Goal: Check status: Check status

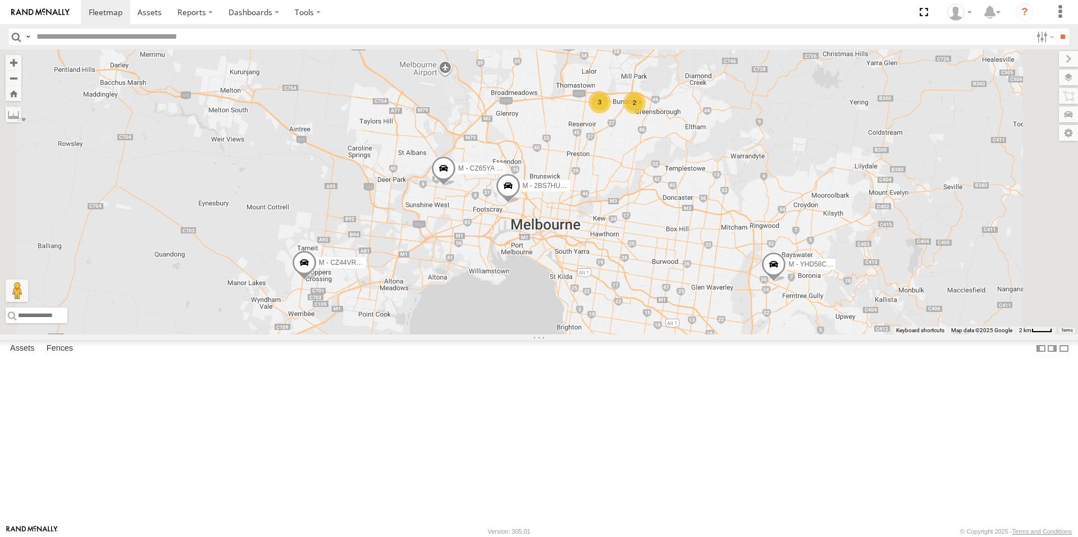
click at [317, 281] on span at bounding box center [304, 266] width 25 height 30
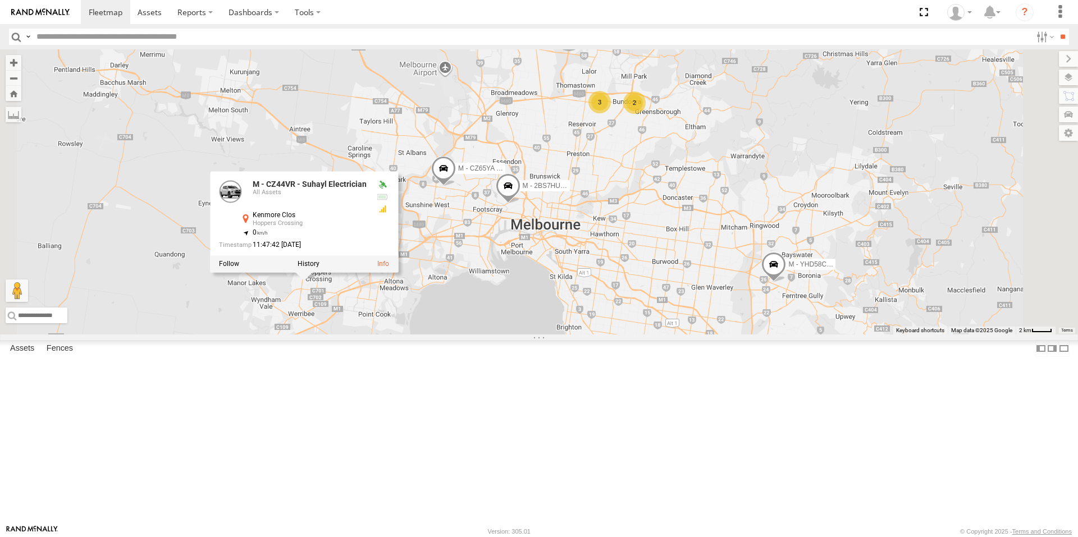
click at [661, 335] on div "B - DG93WL - [PERSON_NAME] 2 M - YHD58C - [PERSON_NAME] 3 M - 2BS7HU - [PERSON_…" at bounding box center [539, 191] width 1078 height 285
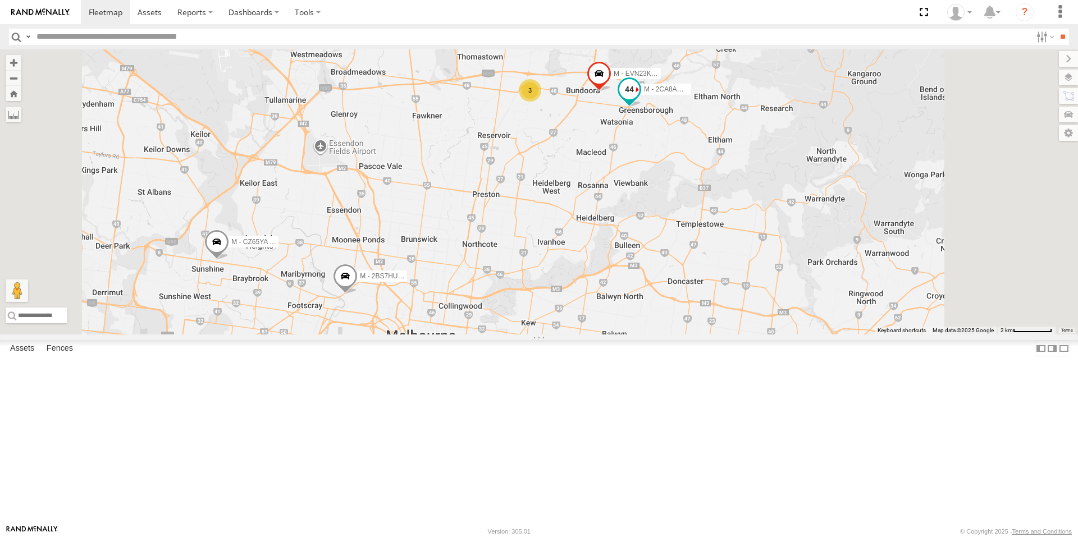
click at [639, 100] on span at bounding box center [629, 90] width 20 height 20
click at [724, 213] on div "B - DG93WL - [PERSON_NAME] M - YHD58C - [PERSON_NAME] M - 2BS7HU - [PERSON_NAME…" at bounding box center [539, 191] width 1078 height 285
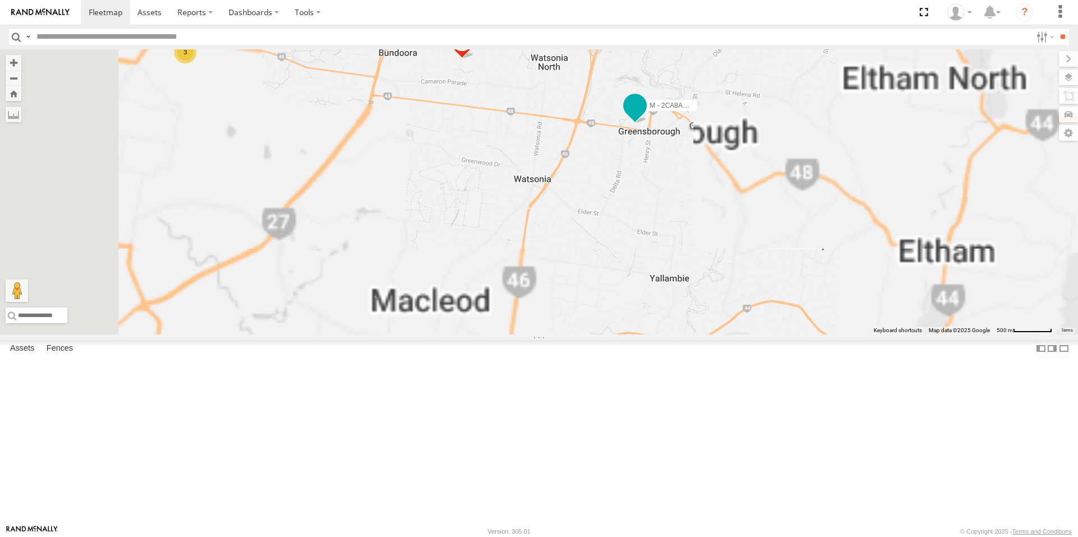
click at [645, 116] on span at bounding box center [635, 105] width 20 height 20
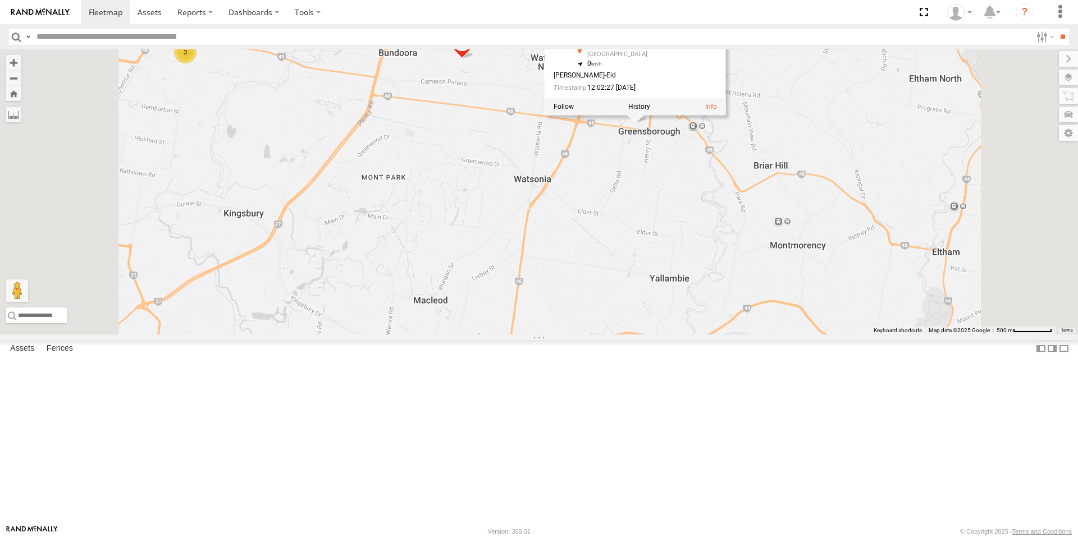
click at [747, 234] on div "M - EVN23K - [PERSON_NAME] M - 2BS7HU - [PERSON_NAME] M - CZ65YA - [PERSON_NAME…" at bounding box center [539, 191] width 1078 height 285
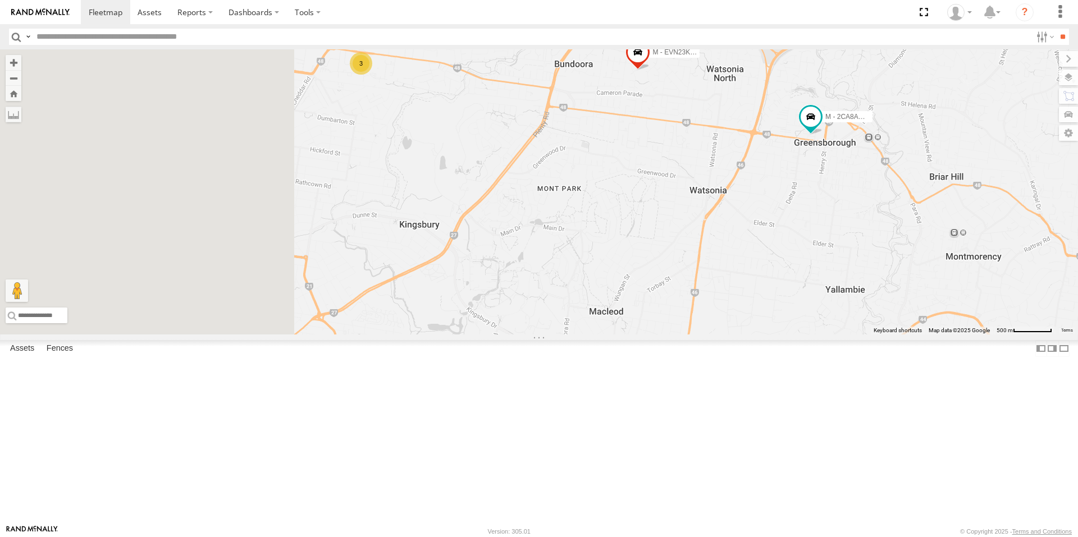
drag, startPoint x: 793, startPoint y: 262, endPoint x: 820, endPoint y: 263, distance: 26.4
click at [803, 264] on div "M - EVN23K - [PERSON_NAME] M - 2BS7HU - [PERSON_NAME] M - CZ65YA - [PERSON_NAME…" at bounding box center [539, 191] width 1078 height 285
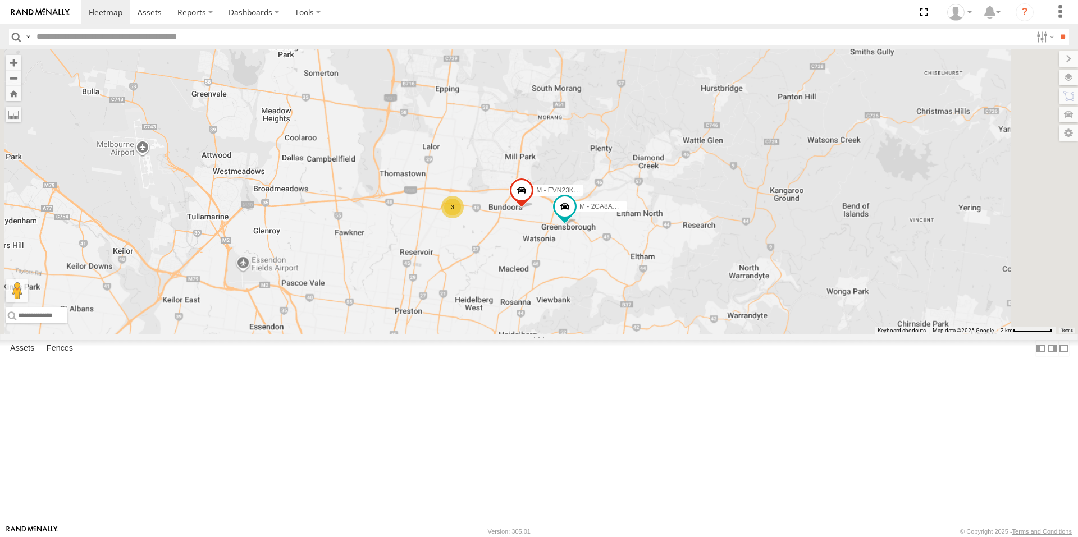
drag, startPoint x: 633, startPoint y: 317, endPoint x: 623, endPoint y: 373, distance: 56.9
click at [623, 335] on div "M - EVN23K - [PERSON_NAME] M - 2BS7HU - [PERSON_NAME] M - CZ65YA - [PERSON_NAME…" at bounding box center [539, 191] width 1078 height 285
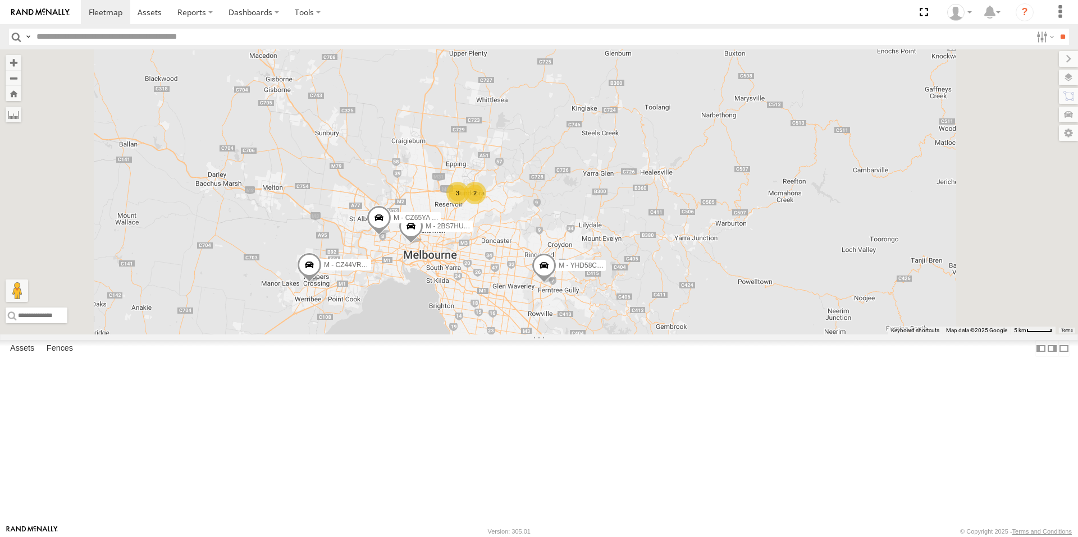
drag, startPoint x: 602, startPoint y: 444, endPoint x: 591, endPoint y: 360, distance: 84.9
click at [617, 335] on div "M - 2BS7HU - [PERSON_NAME] M - CZ65YA - [PERSON_NAME] - YHD58C - [PERSON_NAME] …" at bounding box center [539, 191] width 1078 height 285
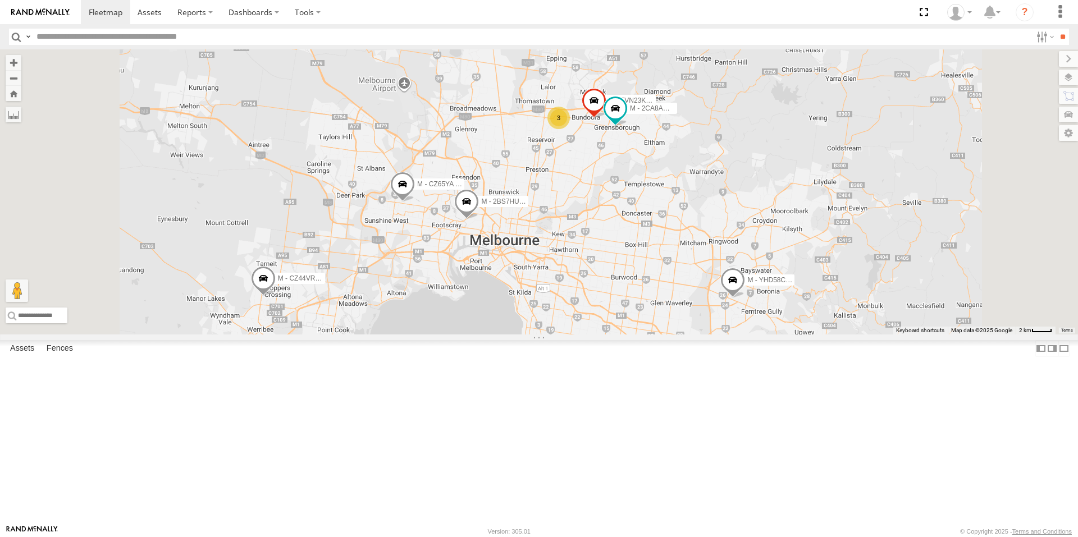
click at [415, 203] on span at bounding box center [402, 187] width 25 height 30
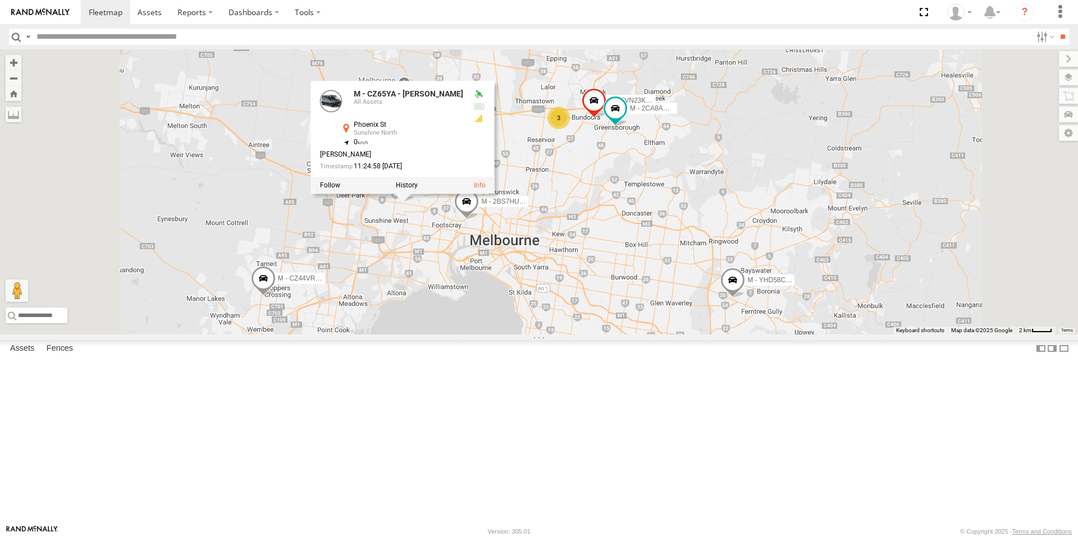
click at [531, 328] on div "M - 2BS7HU - [PERSON_NAME] M - CZ65YA - [PERSON_NAME] Gal M - YHD58C - [PERSON_…" at bounding box center [539, 191] width 1078 height 285
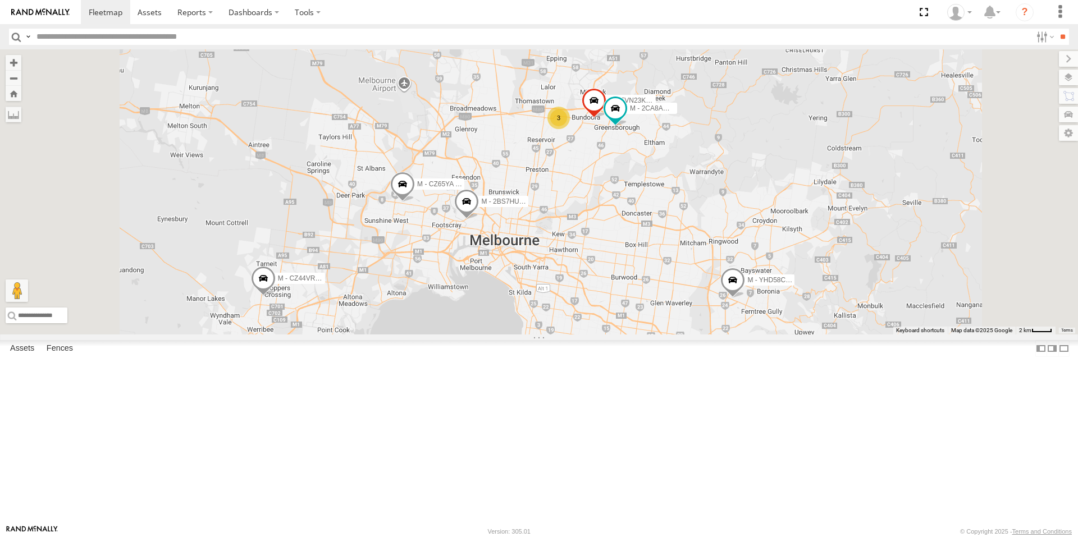
click at [479, 220] on span at bounding box center [466, 205] width 25 height 30
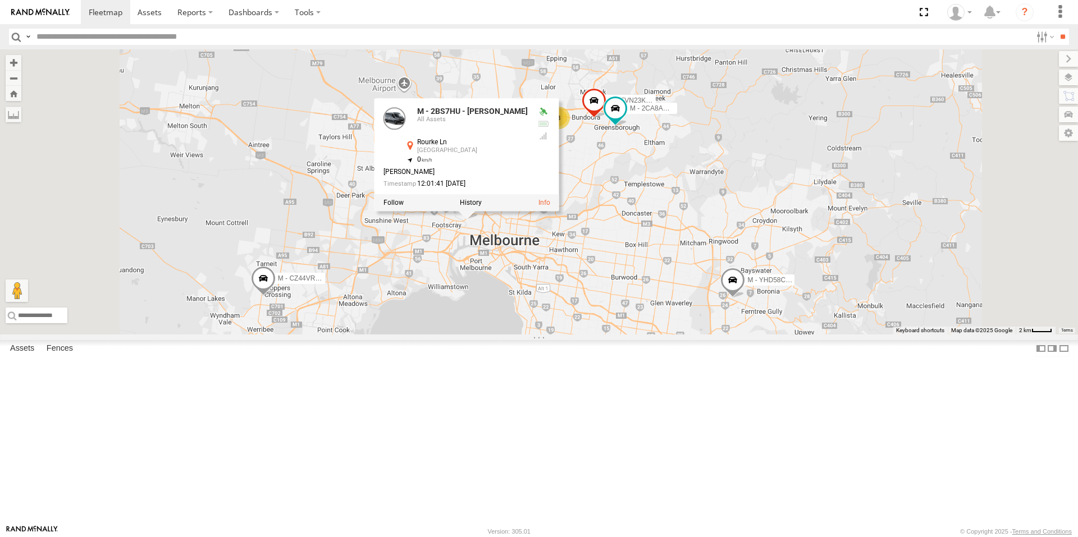
click at [558, 330] on div "M - 2BS7HU - [PERSON_NAME] M - CZ65YA - [PERSON_NAME] - YHD58C - [PERSON_NAME] …" at bounding box center [539, 191] width 1078 height 285
